Goal: Information Seeking & Learning: Learn about a topic

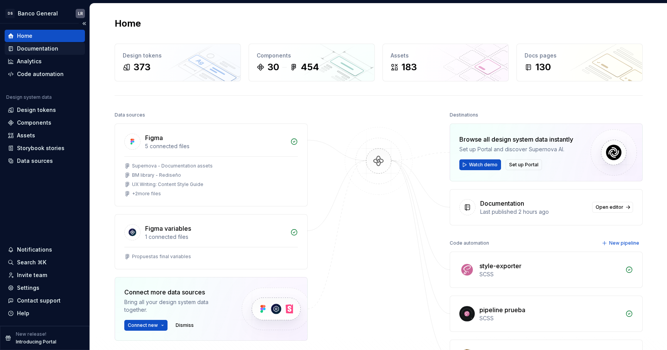
click at [27, 48] on div "Documentation" at bounding box center [37, 49] width 41 height 8
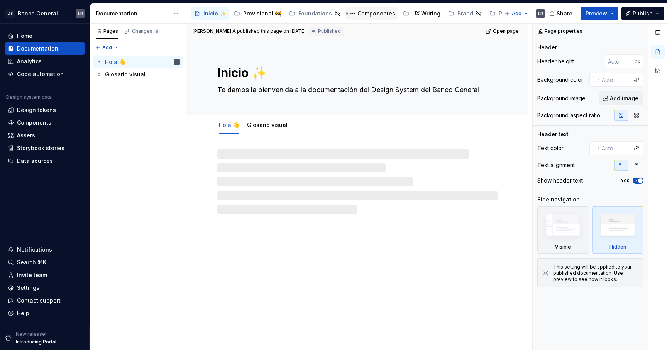
click at [363, 16] on div "Componentes" at bounding box center [376, 14] width 38 height 8
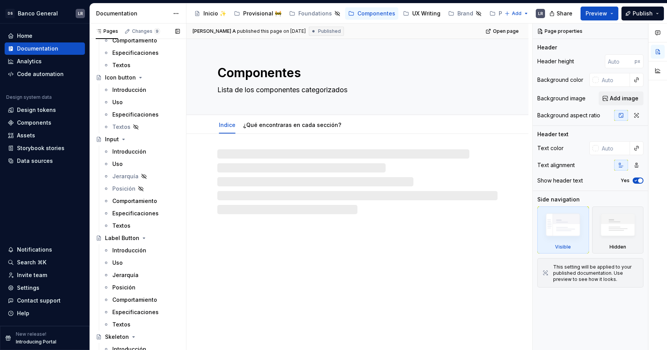
scroll to position [433, 0]
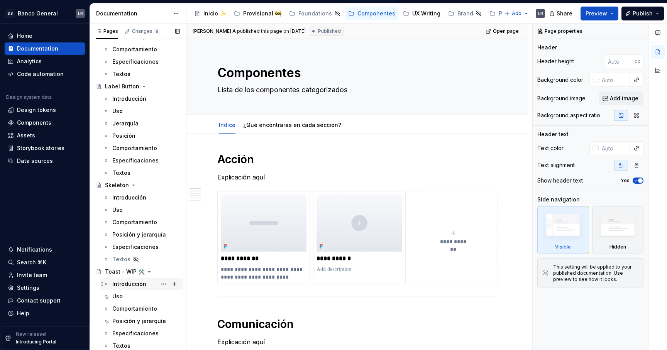
click at [132, 285] on div "Introducción" at bounding box center [129, 284] width 34 height 8
click at [125, 294] on div "Uso" at bounding box center [146, 296] width 68 height 11
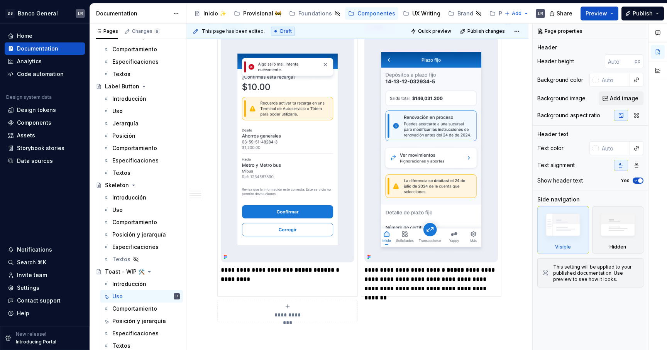
scroll to position [747, 0]
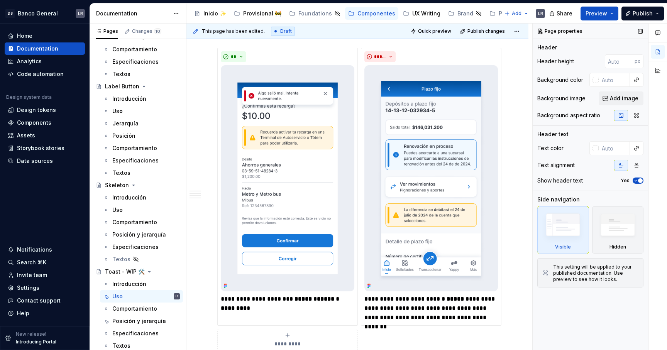
click at [539, 230] on div "Visible" at bounding box center [563, 229] width 52 height 47
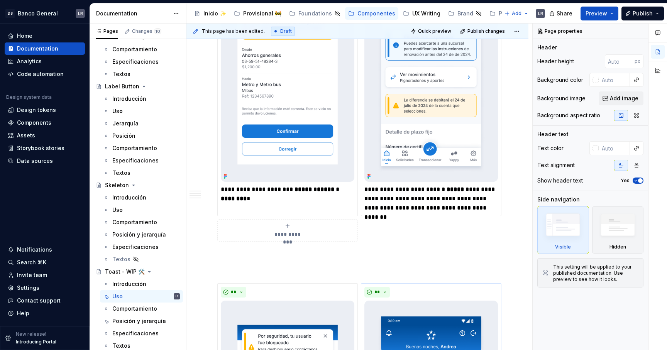
scroll to position [860, 0]
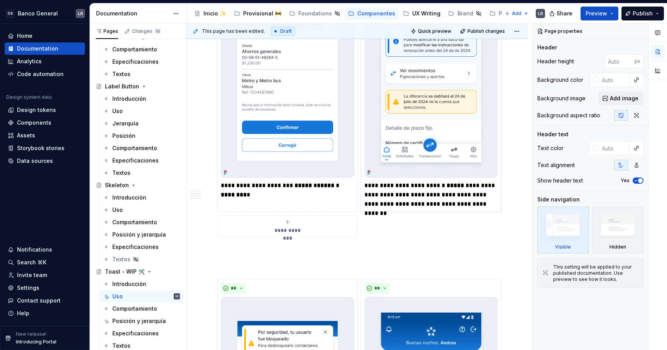
click at [494, 205] on p "**********" at bounding box center [431, 195] width 134 height 28
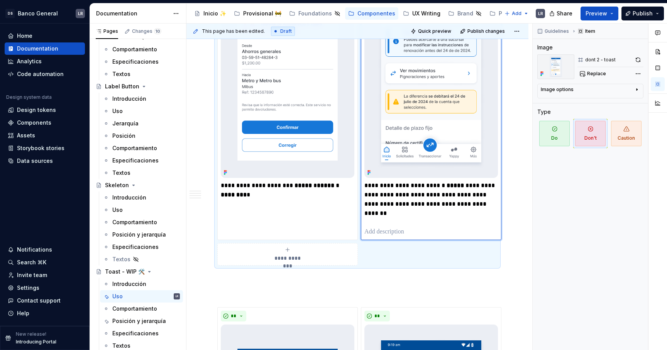
type textarea "*"
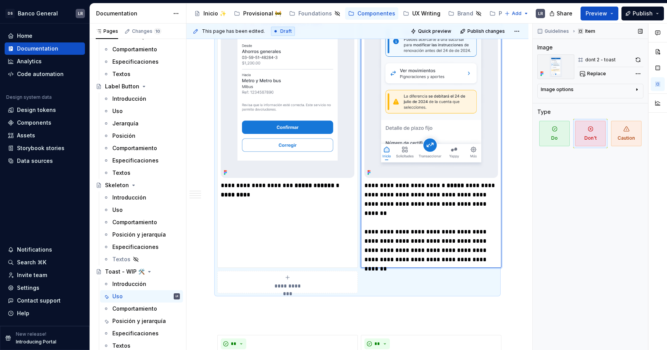
click at [534, 200] on div "Guidelines Item Image dont 2 - toast Replace Image options Alignment Caption Ty…" at bounding box center [590, 187] width 115 height 327
click at [523, 214] on div "**********" at bounding box center [357, 13] width 342 height 1461
click at [497, 311] on p at bounding box center [357, 307] width 280 height 9
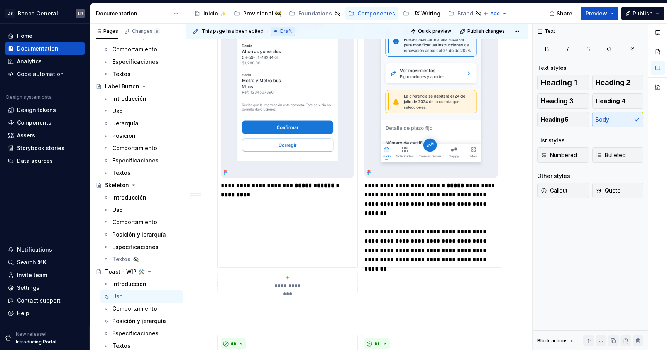
type textarea "*"
